Goal: Find specific page/section: Find specific page/section

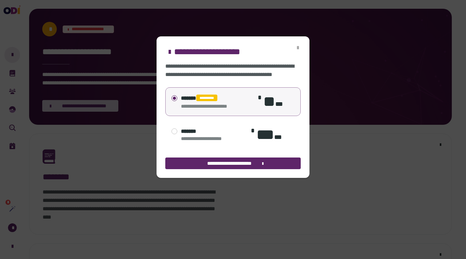
click at [297, 50] on icon "Close" at bounding box center [298, 48] width 7 height 7
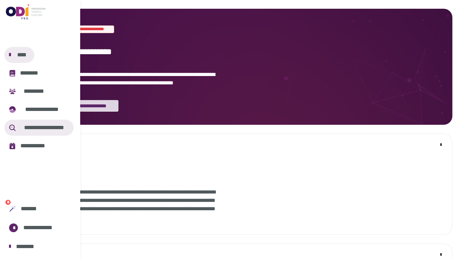
click at [25, 132] on button "**********" at bounding box center [38, 128] width 69 height 16
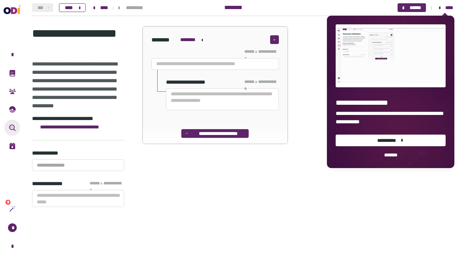
click at [299, 18] on div "**********" at bounding box center [243, 116] width 446 height 198
